Goal: Task Accomplishment & Management: Manage account settings

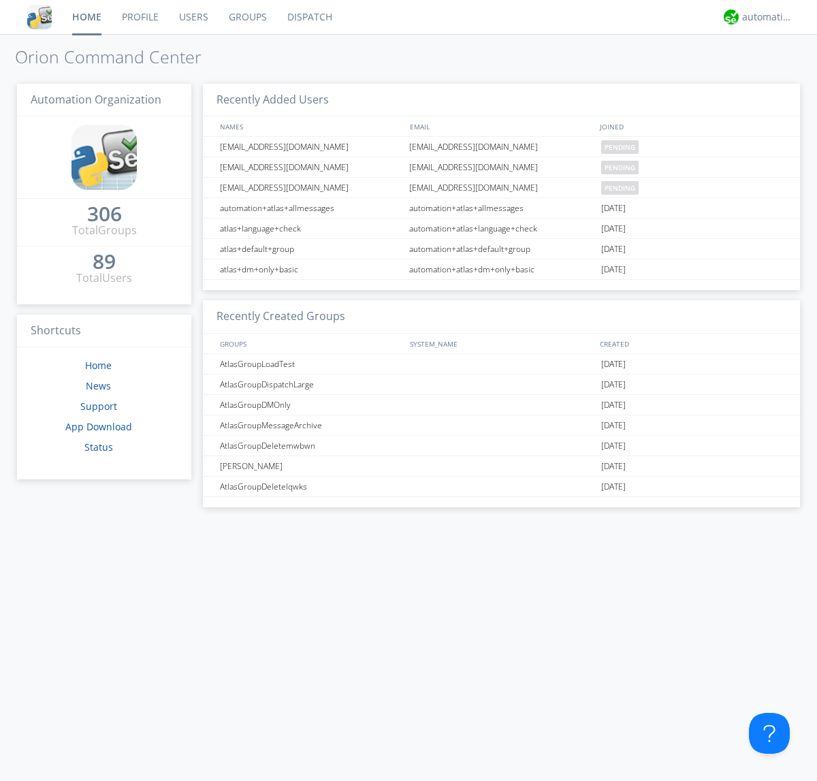
click at [193, 17] on link "Users" at bounding box center [194, 17] width 50 height 34
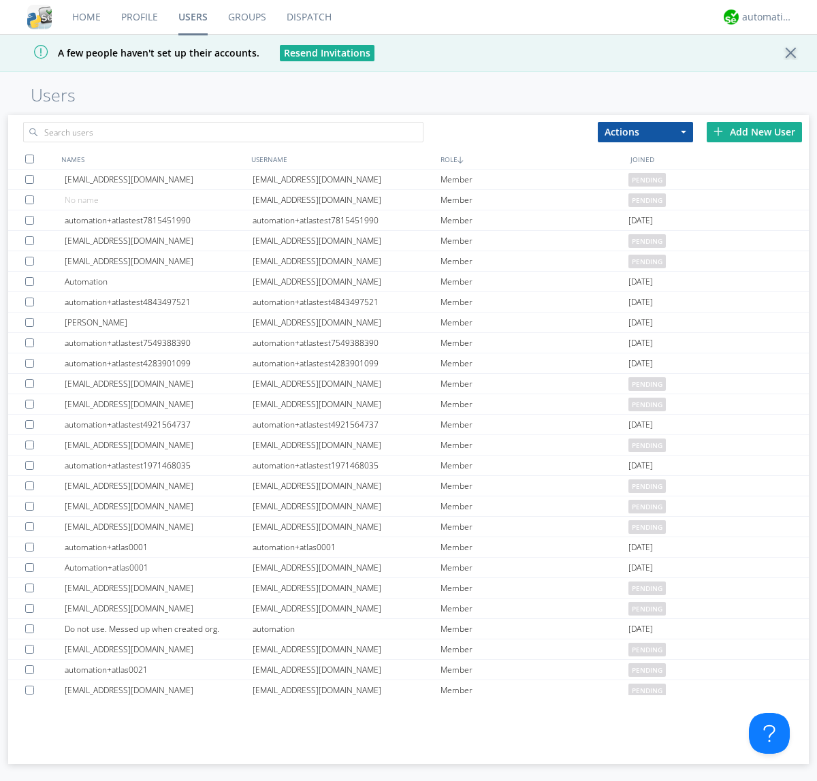
click at [754, 131] on div "Add New User" at bounding box center [754, 132] width 95 height 20
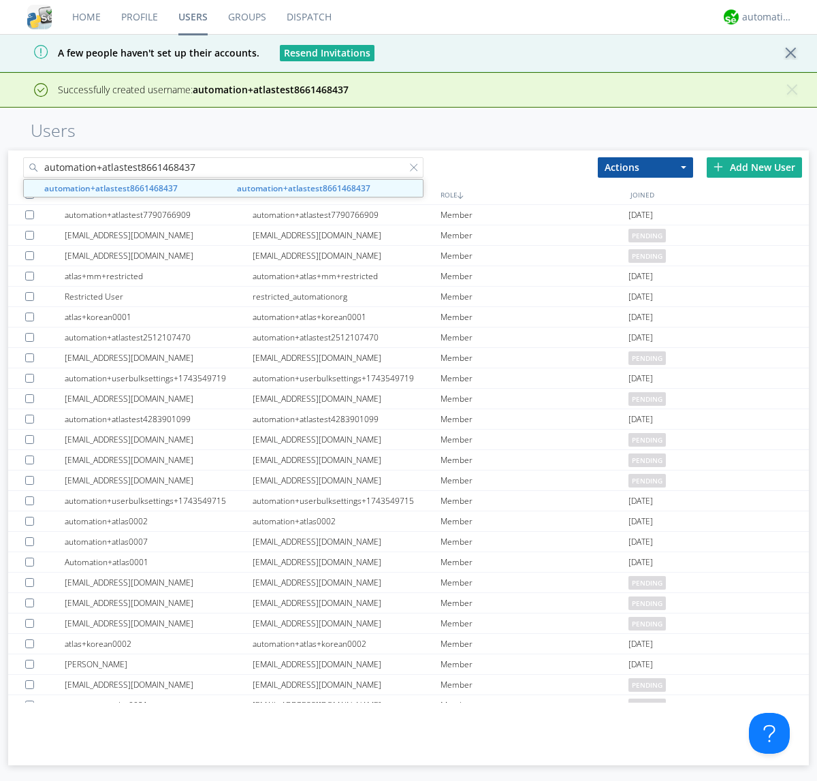
type input "automation+atlastest8661468437"
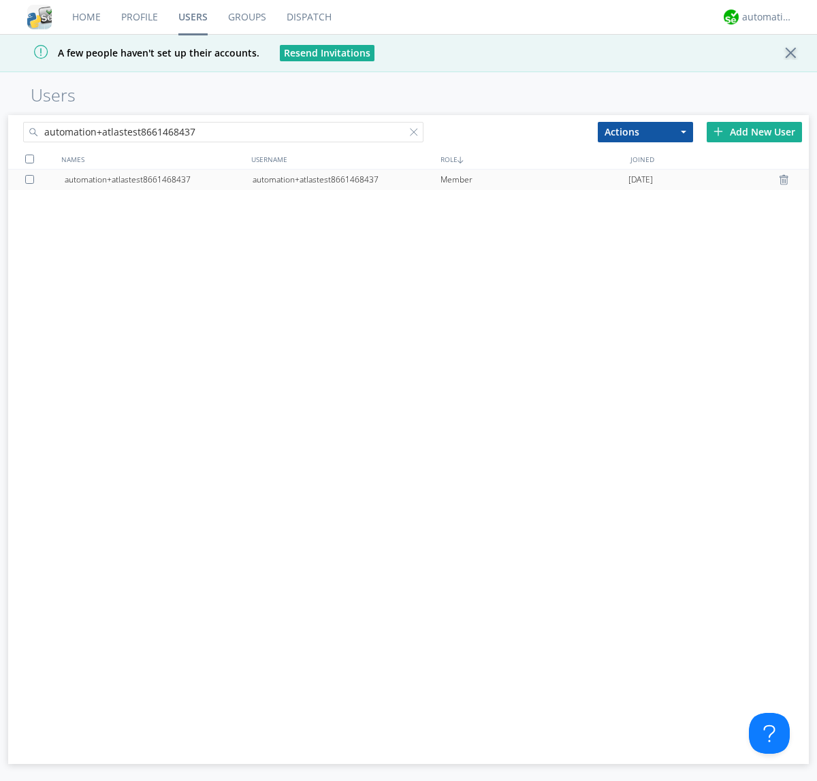
click at [32, 179] on div at bounding box center [32, 179] width 14 height 9
click at [645, 131] on button "Actions" at bounding box center [645, 132] width 95 height 20
click at [0, 0] on link "Edit Settings" at bounding box center [0, 0] width 0 height 0
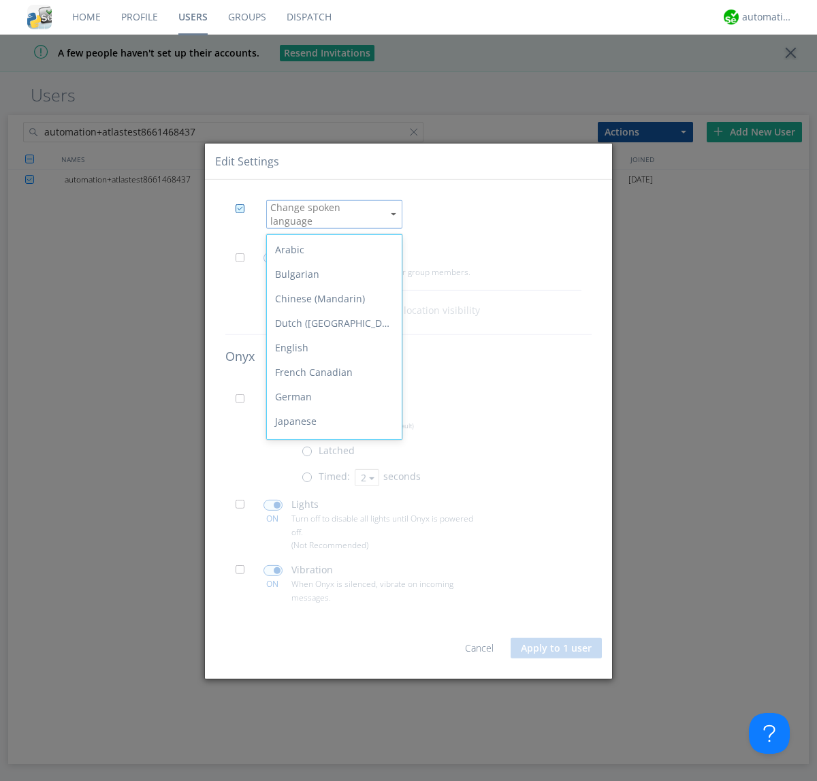
click at [331, 581] on div "Spanish" at bounding box center [334, 593] width 135 height 25
click at [557, 643] on button "Apply to 1 user" at bounding box center [556, 648] width 91 height 20
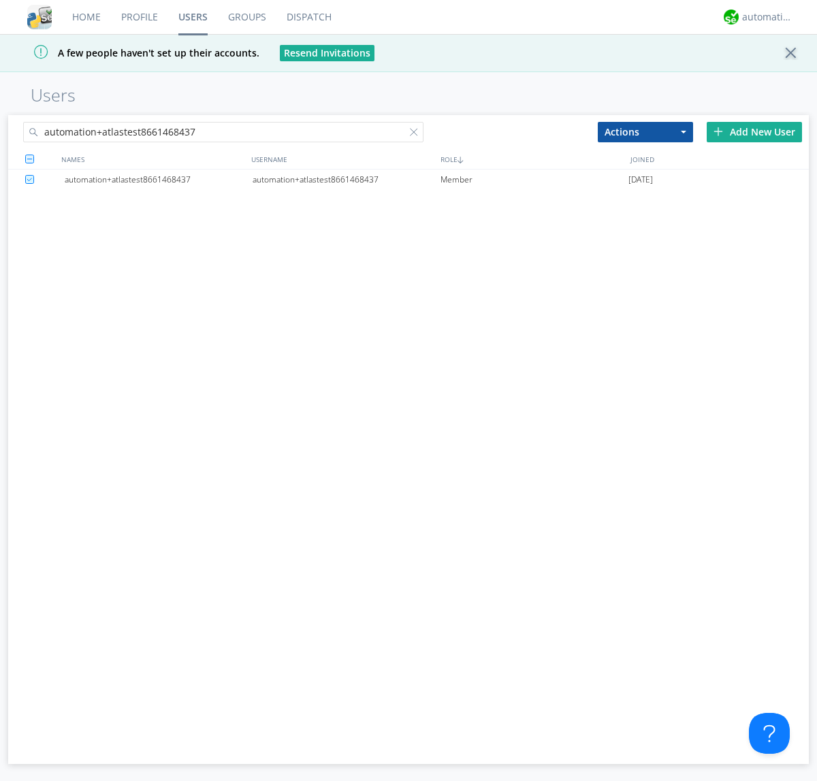
click at [417, 134] on div at bounding box center [417, 135] width 14 height 14
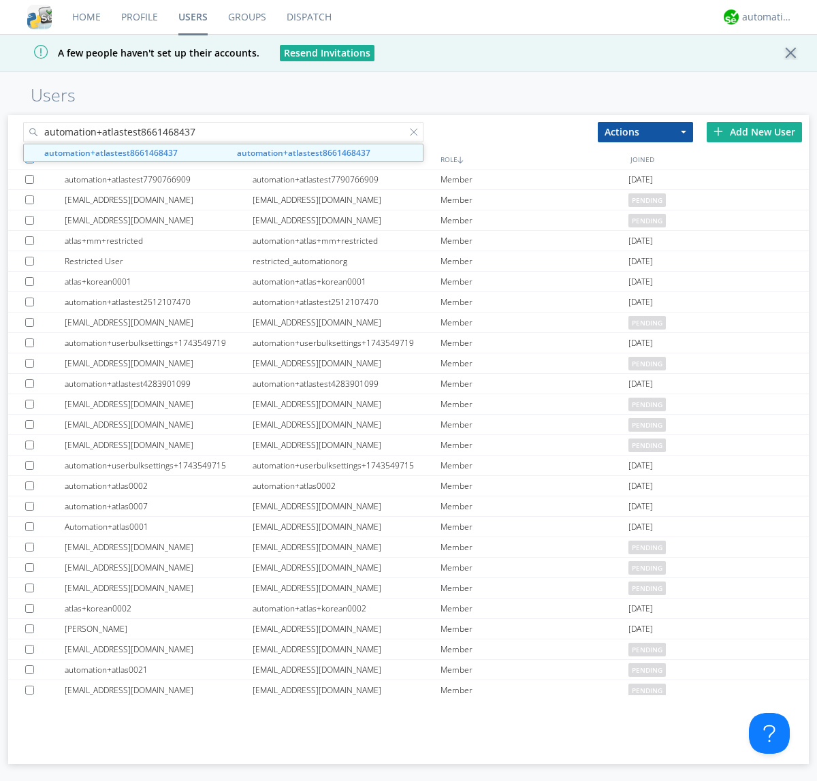
type input "automation+atlastest8661468437"
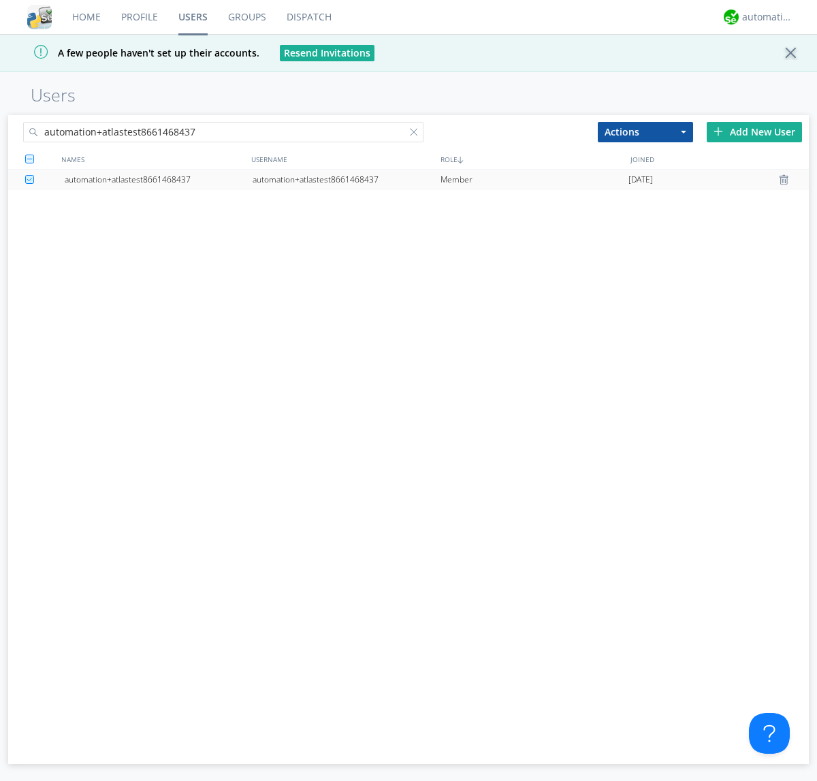
click at [346, 179] on div "automation+atlastest8661468437" at bounding box center [347, 180] width 188 height 20
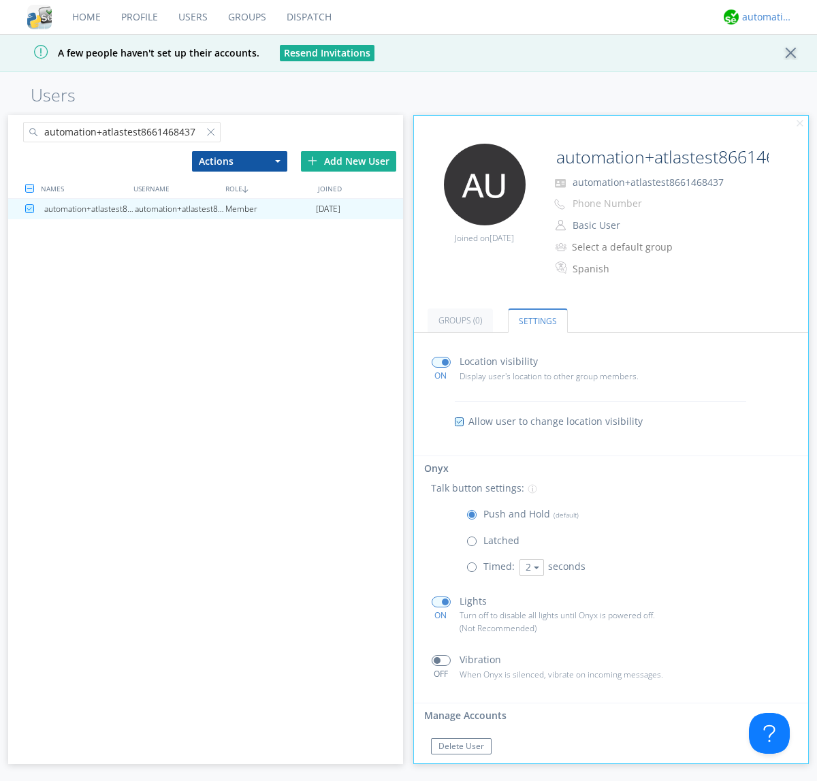
click at [764, 17] on div "automation+atlas" at bounding box center [767, 17] width 51 height 14
click at [774, 71] on div "Log Out" at bounding box center [774, 72] width 70 height 25
